Goal: Task Accomplishment & Management: Manage account settings

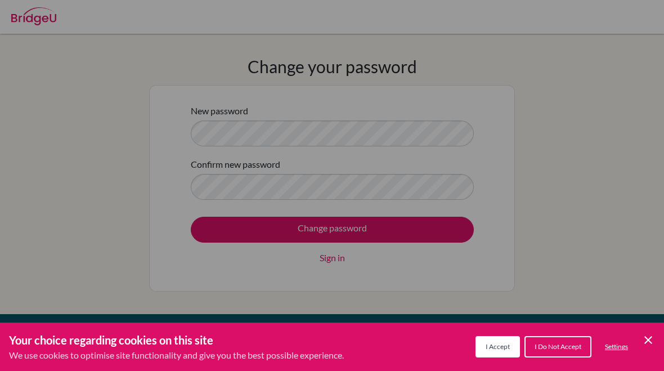
click at [498, 340] on button "I Accept" at bounding box center [497, 346] width 44 height 21
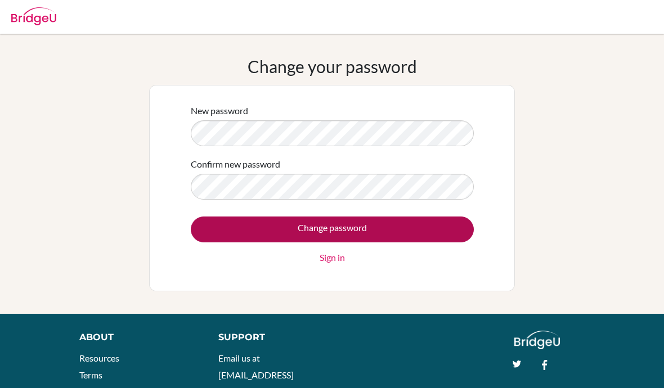
click at [412, 223] on input "Change password" at bounding box center [332, 230] width 283 height 26
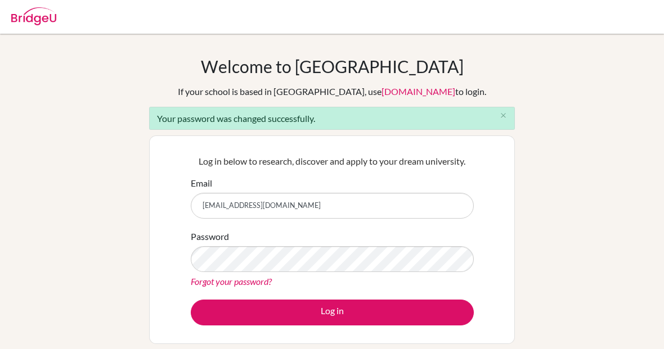
type input "tsotunrentsen@gmail.com"
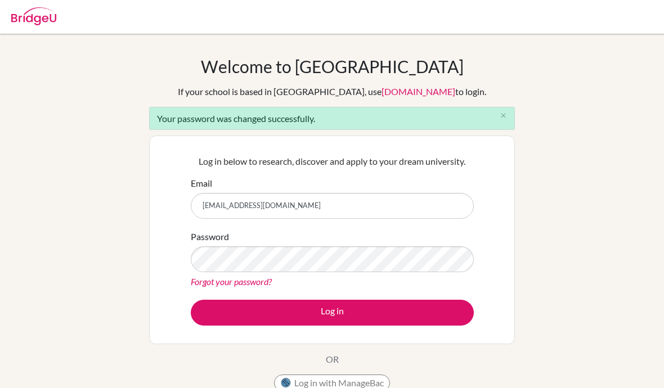
click at [440, 296] on form "Email tsotunrentsen@gmail.com Password Forgot your password? Log in" at bounding box center [332, 251] width 283 height 149
click at [439, 296] on form "Email tsotunrentsen@gmail.com Password Forgot your password? Log in" at bounding box center [332, 251] width 283 height 149
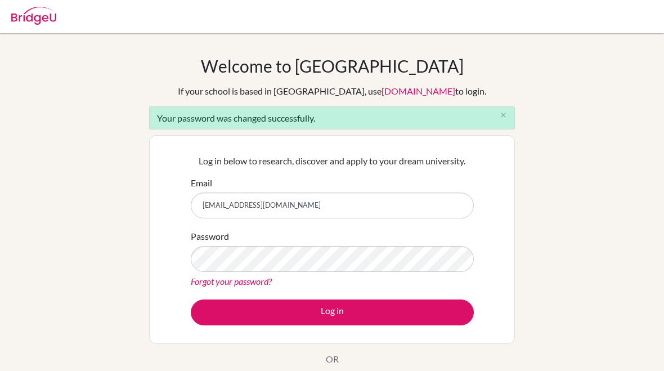
scroll to position [1, 0]
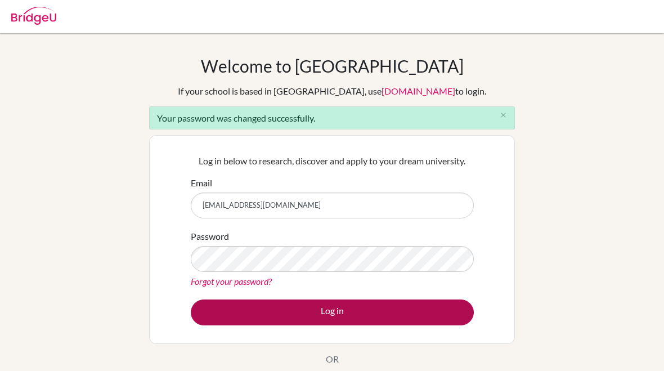
click at [392, 316] on button "Log in" at bounding box center [332, 312] width 283 height 26
